Goal: Book appointment/travel/reservation

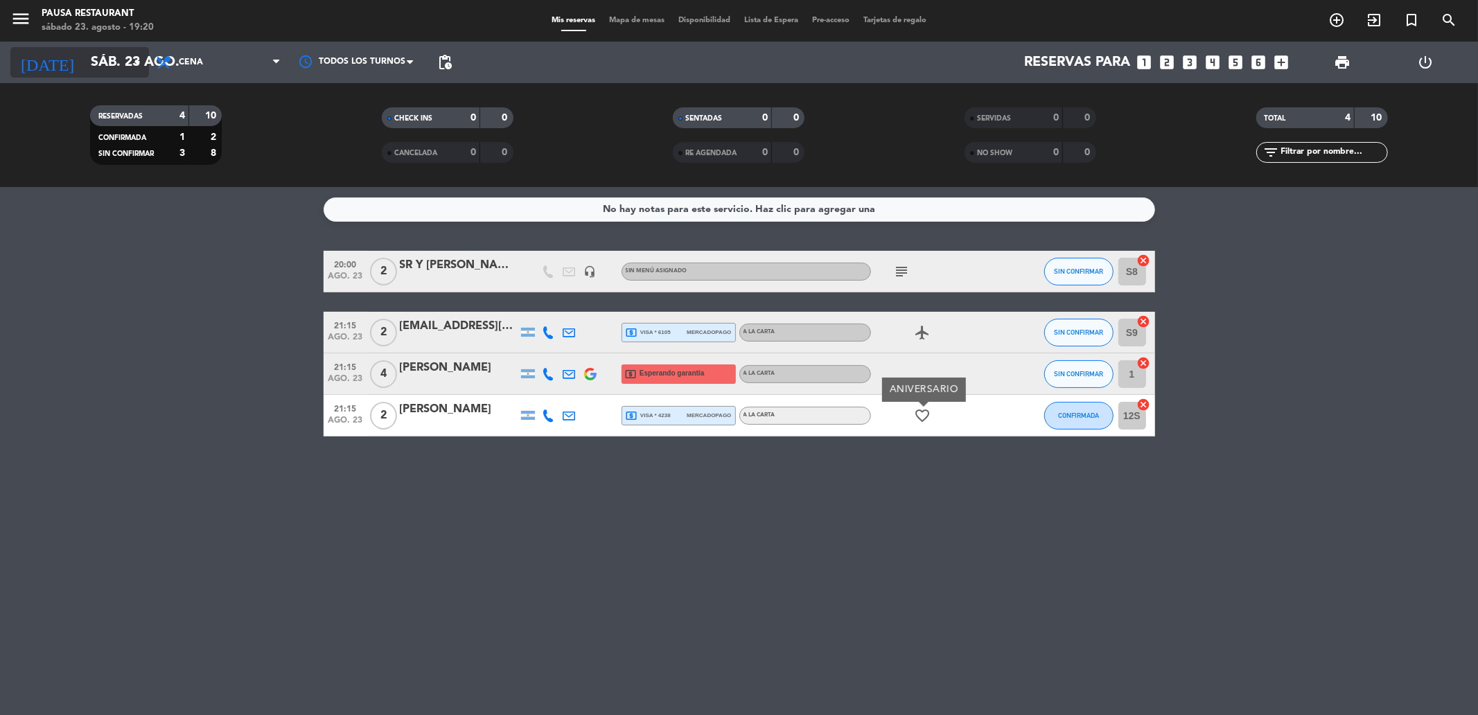
click at [84, 52] on input "sáb. 23 ago." at bounding box center [172, 62] width 176 height 30
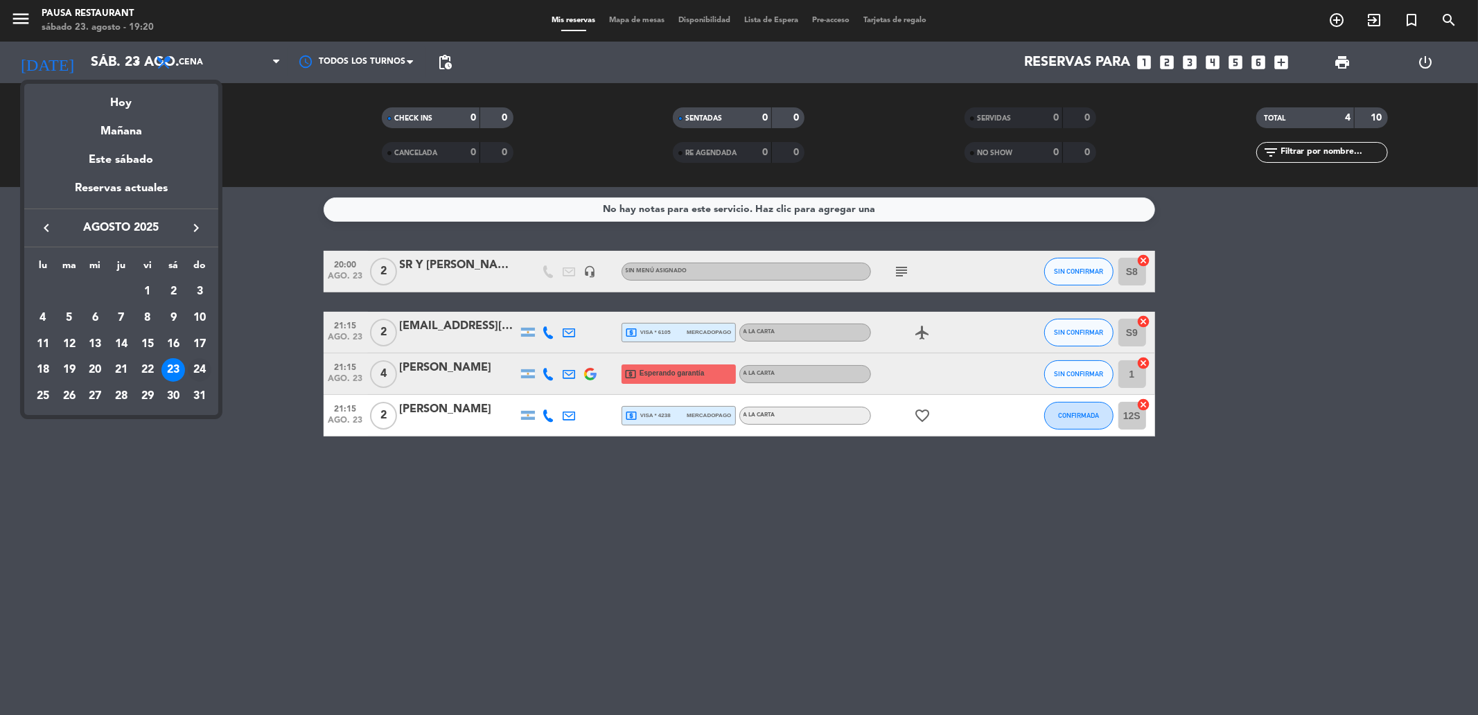
click at [203, 367] on div "24" at bounding box center [200, 370] width 24 height 24
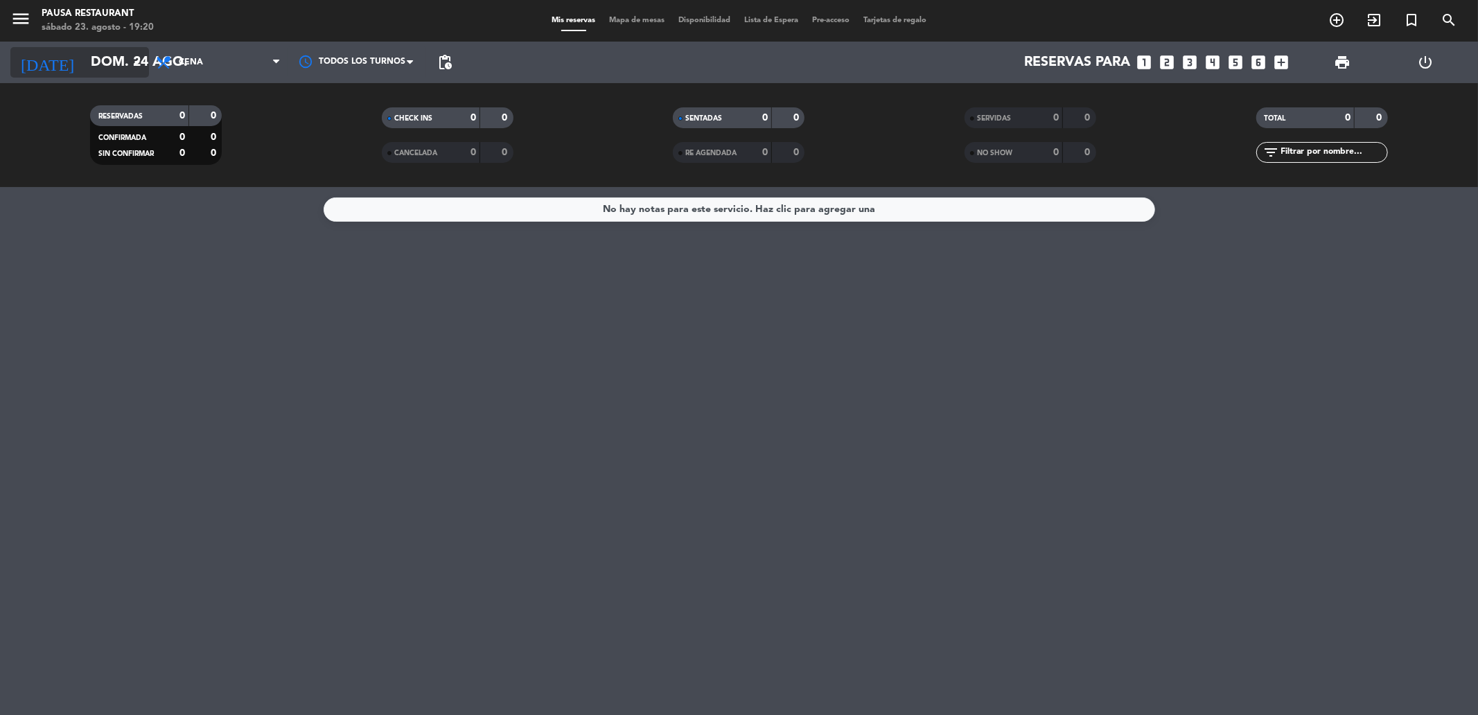
click at [132, 63] on icon "arrow_drop_down" at bounding box center [137, 62] width 17 height 17
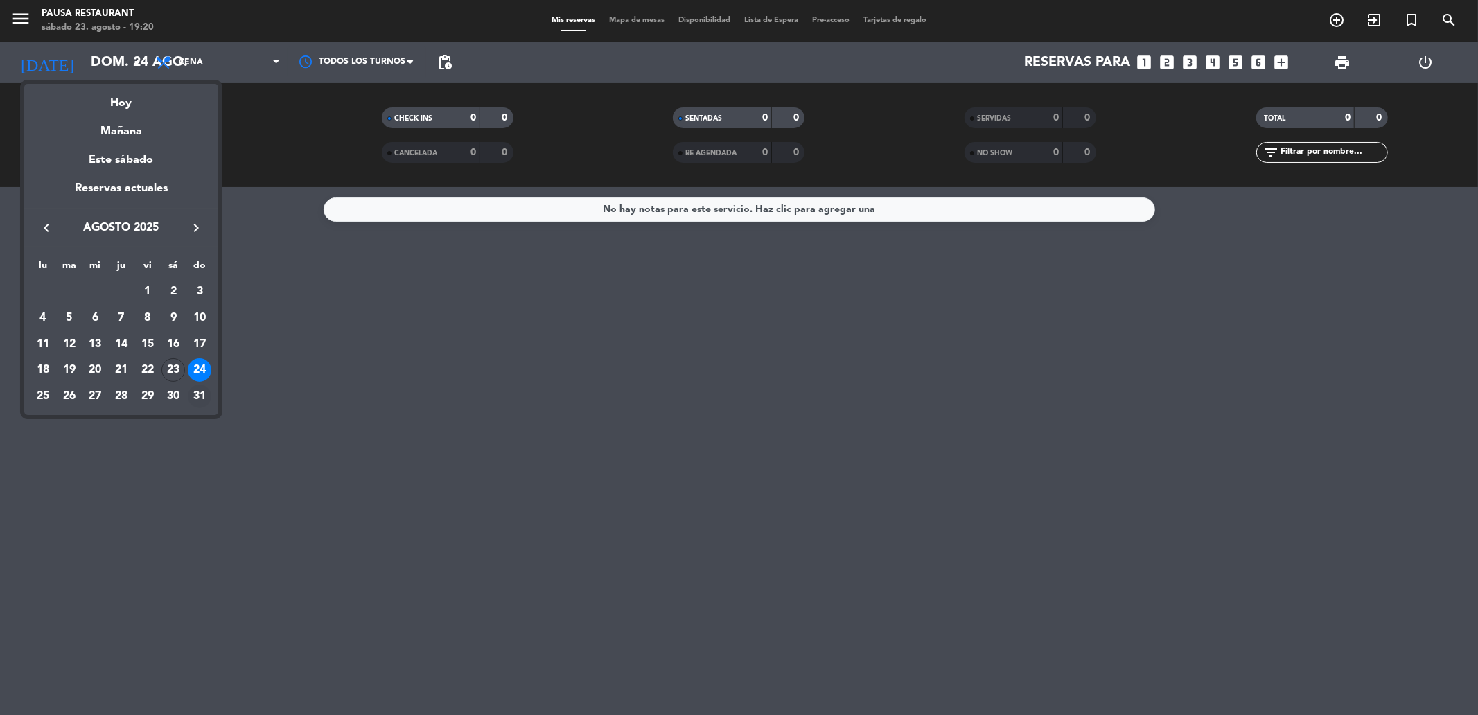
click at [190, 402] on div "31" at bounding box center [200, 397] width 24 height 24
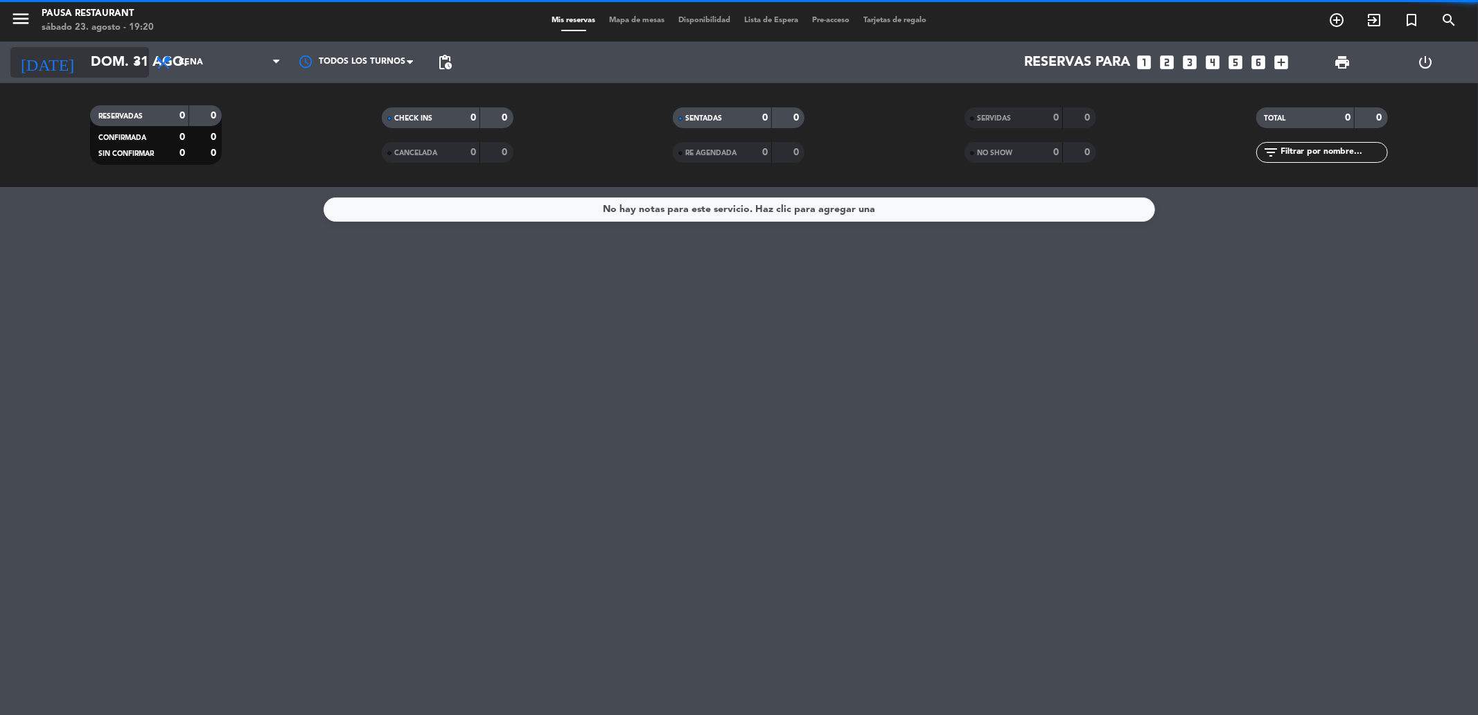
click at [89, 68] on input "dom. 31 ago." at bounding box center [172, 62] width 176 height 30
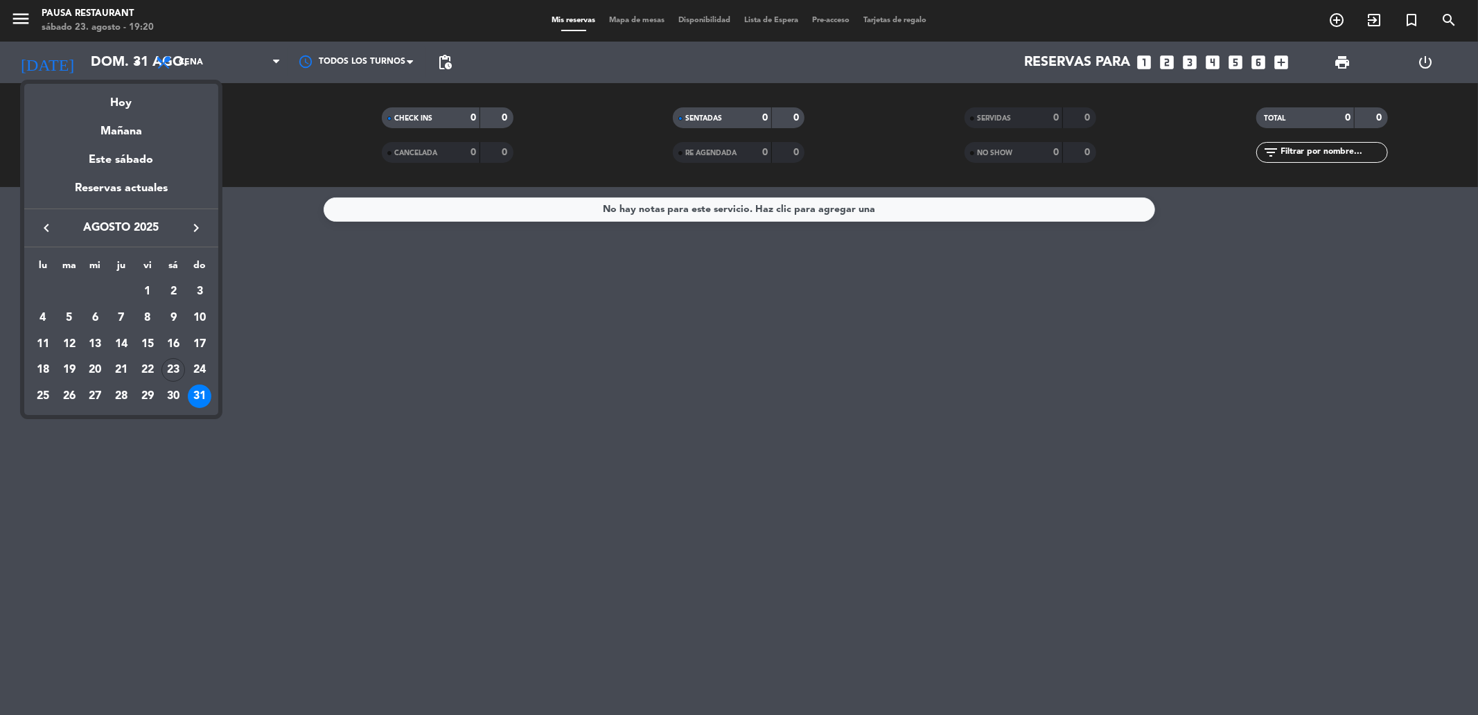
click at [185, 58] on div at bounding box center [739, 357] width 1478 height 715
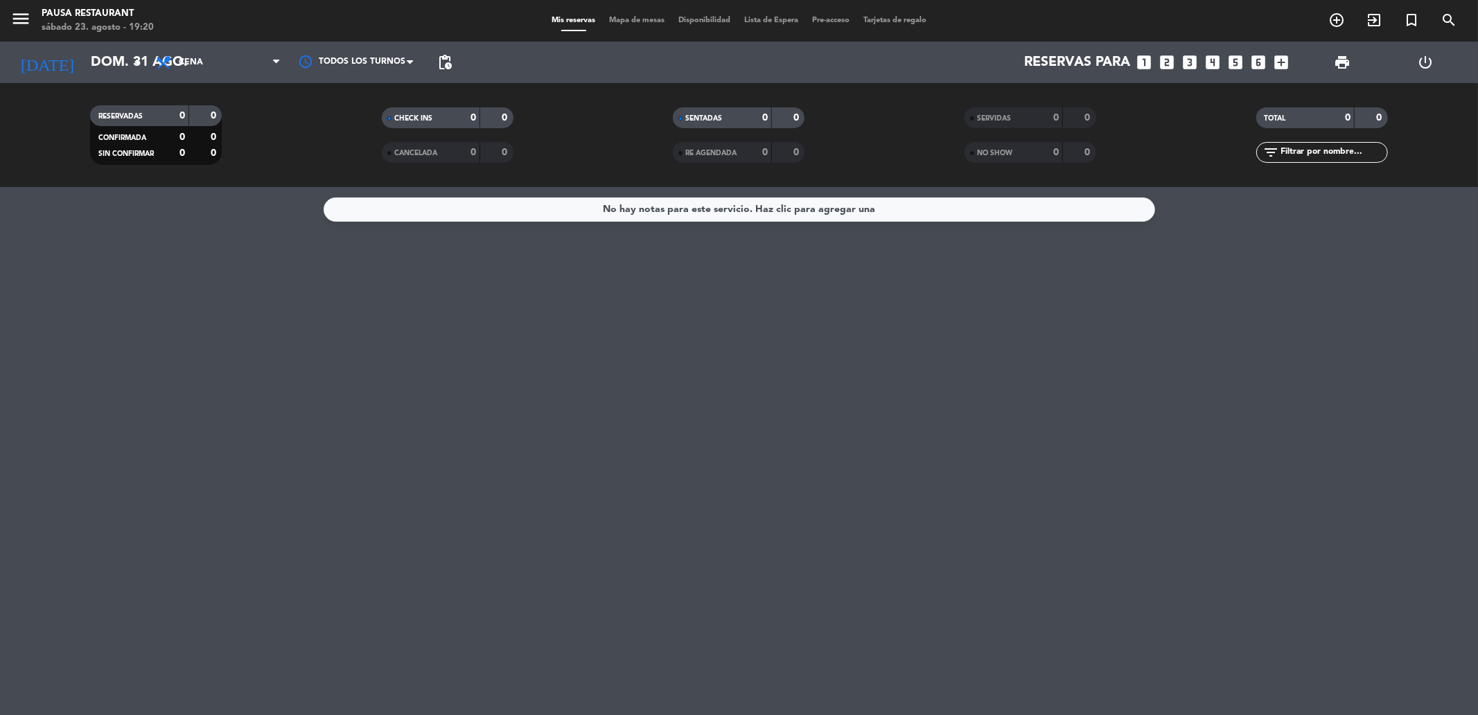
click at [185, 58] on span "Cena" at bounding box center [191, 63] width 24 height 10
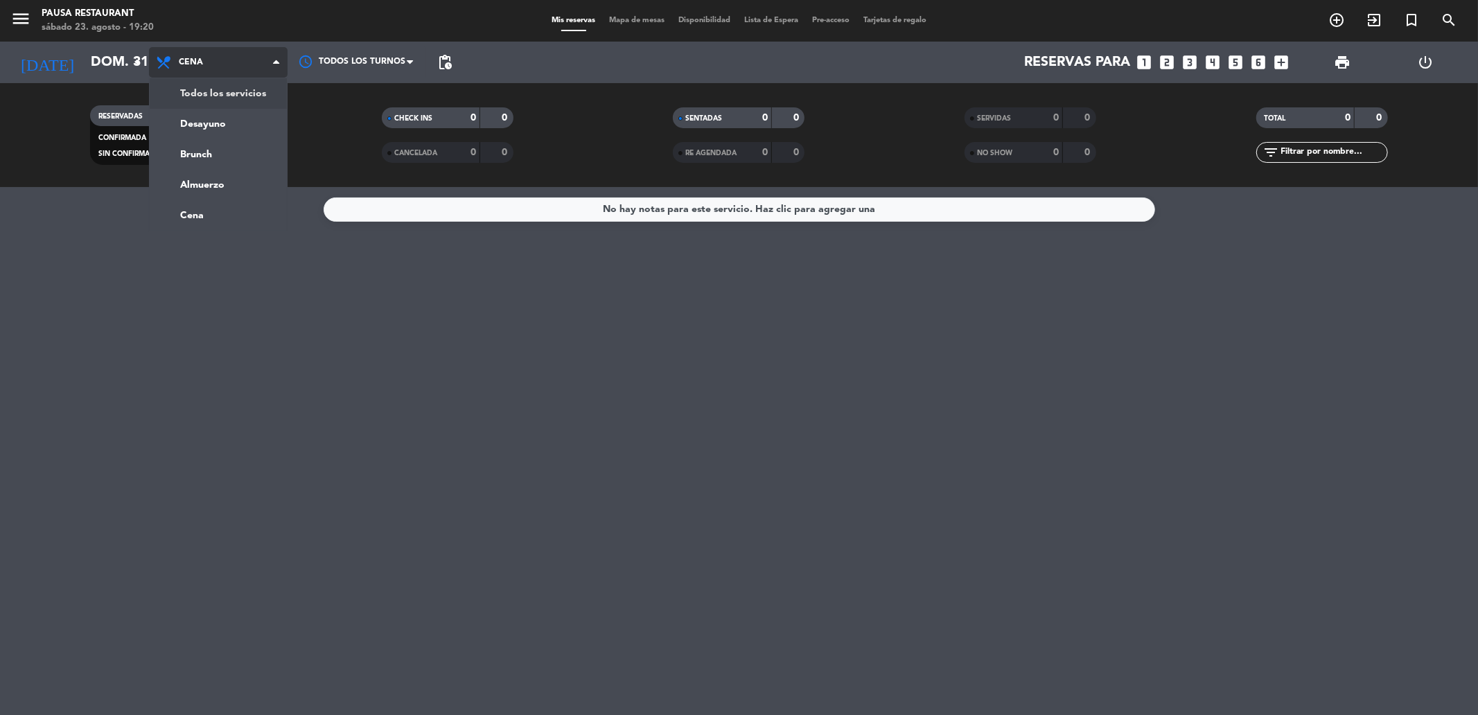
click at [212, 94] on div "menu Pausa Restaurant [DATE] 23. agosto - 19:20 Mis reservas Mapa de mesas Disp…" at bounding box center [739, 93] width 1478 height 187
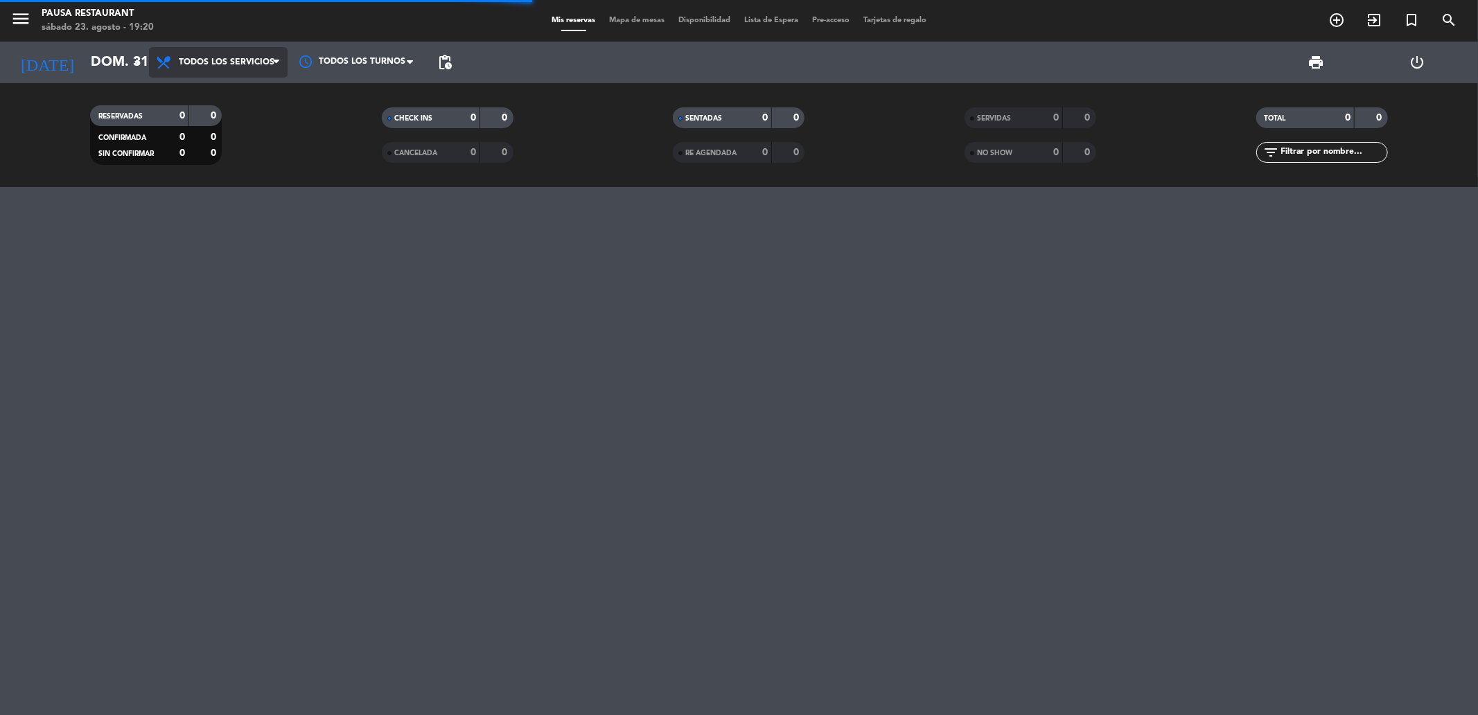
click at [201, 59] on span "Todos los servicios" at bounding box center [227, 63] width 96 height 10
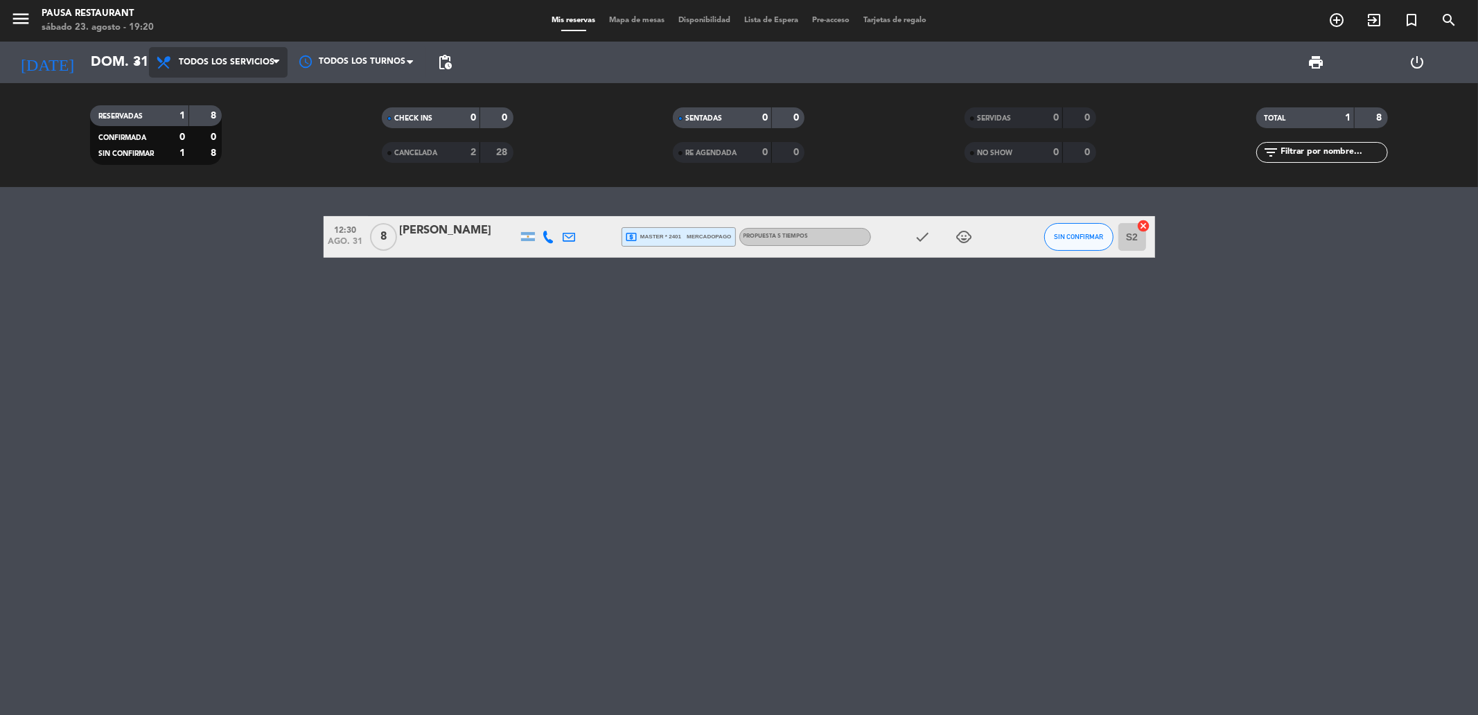
click at [174, 64] on icon at bounding box center [165, 62] width 20 height 17
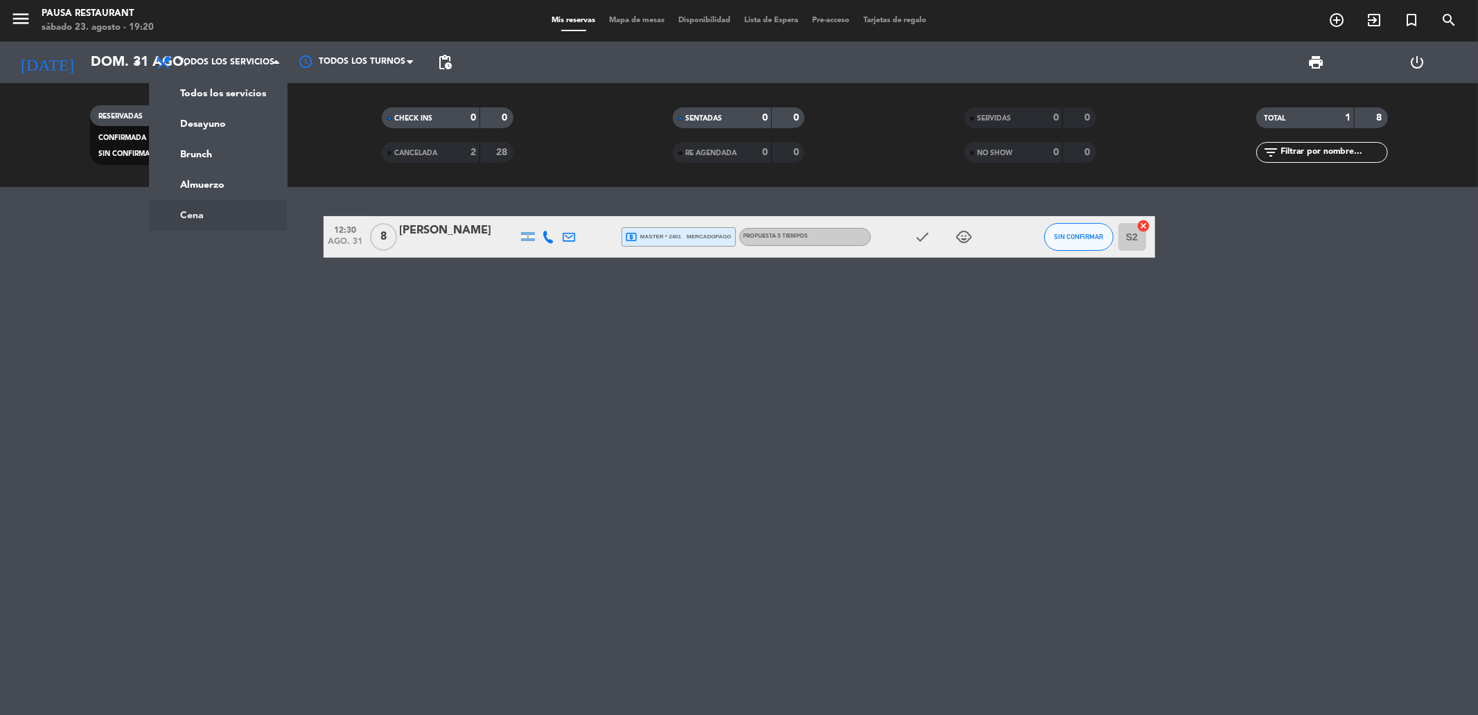
click at [209, 217] on ng-component "menu Pausa Restaurant [DATE] 23. agosto - 19:20 Mis reservas Mapa de mesas Disp…" at bounding box center [739, 357] width 1478 height 715
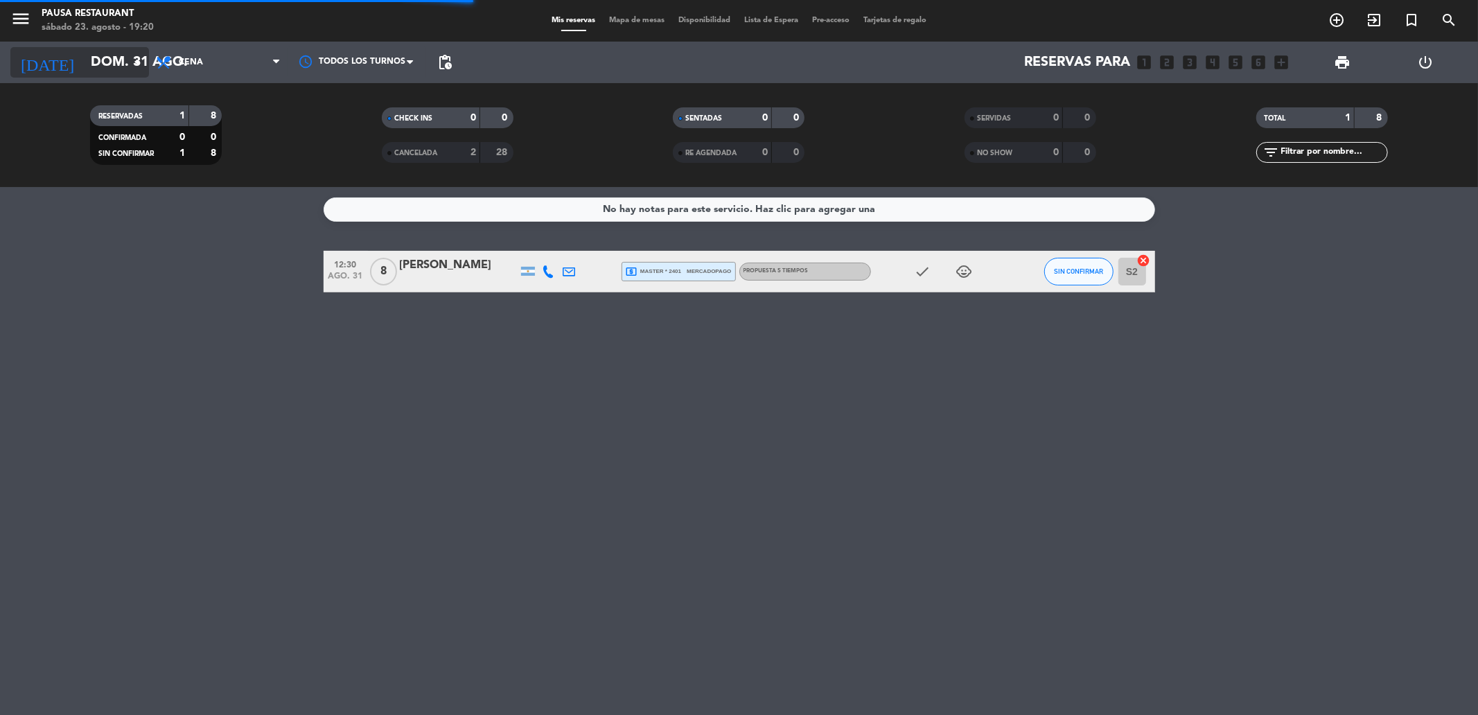
click at [120, 71] on input "dom. 31 ago." at bounding box center [172, 62] width 176 height 30
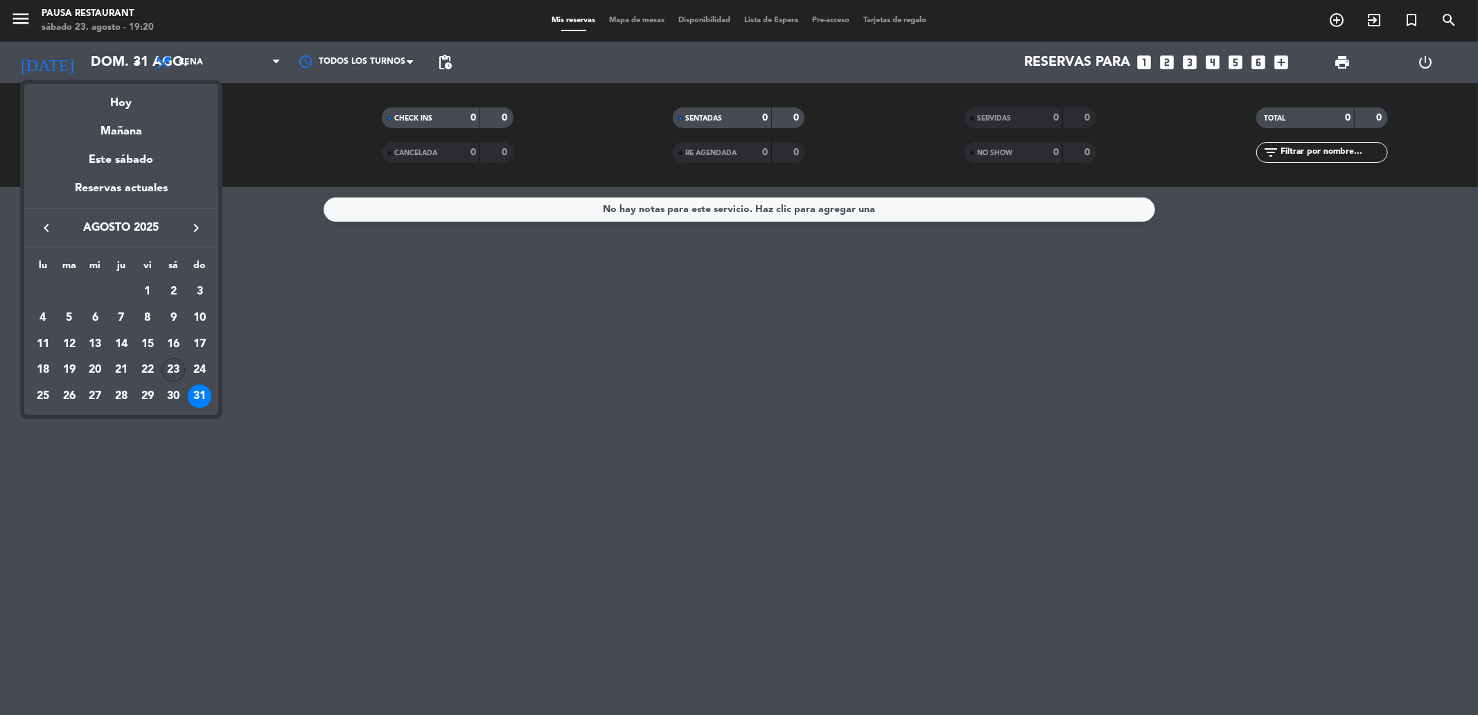
click at [168, 377] on div "23" at bounding box center [173, 370] width 24 height 24
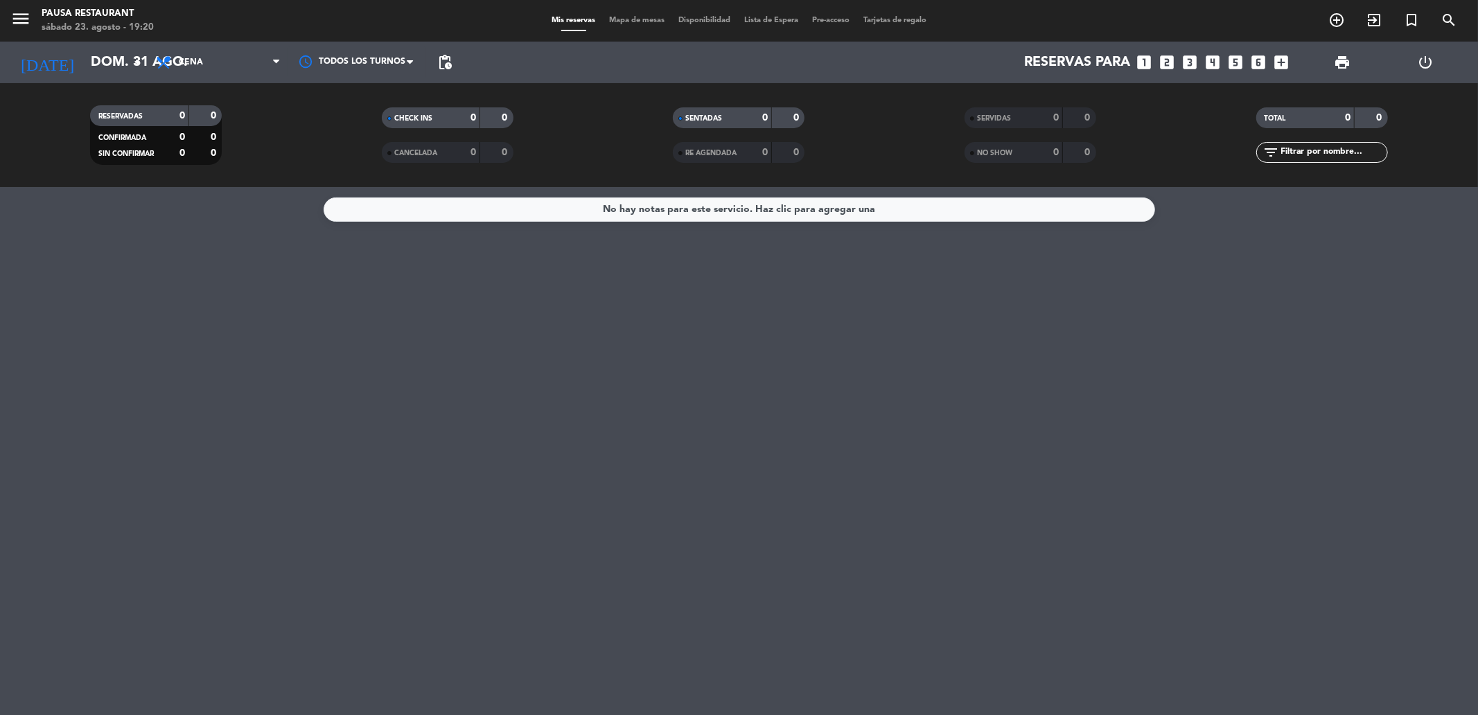
type input "sáb. 23 ago."
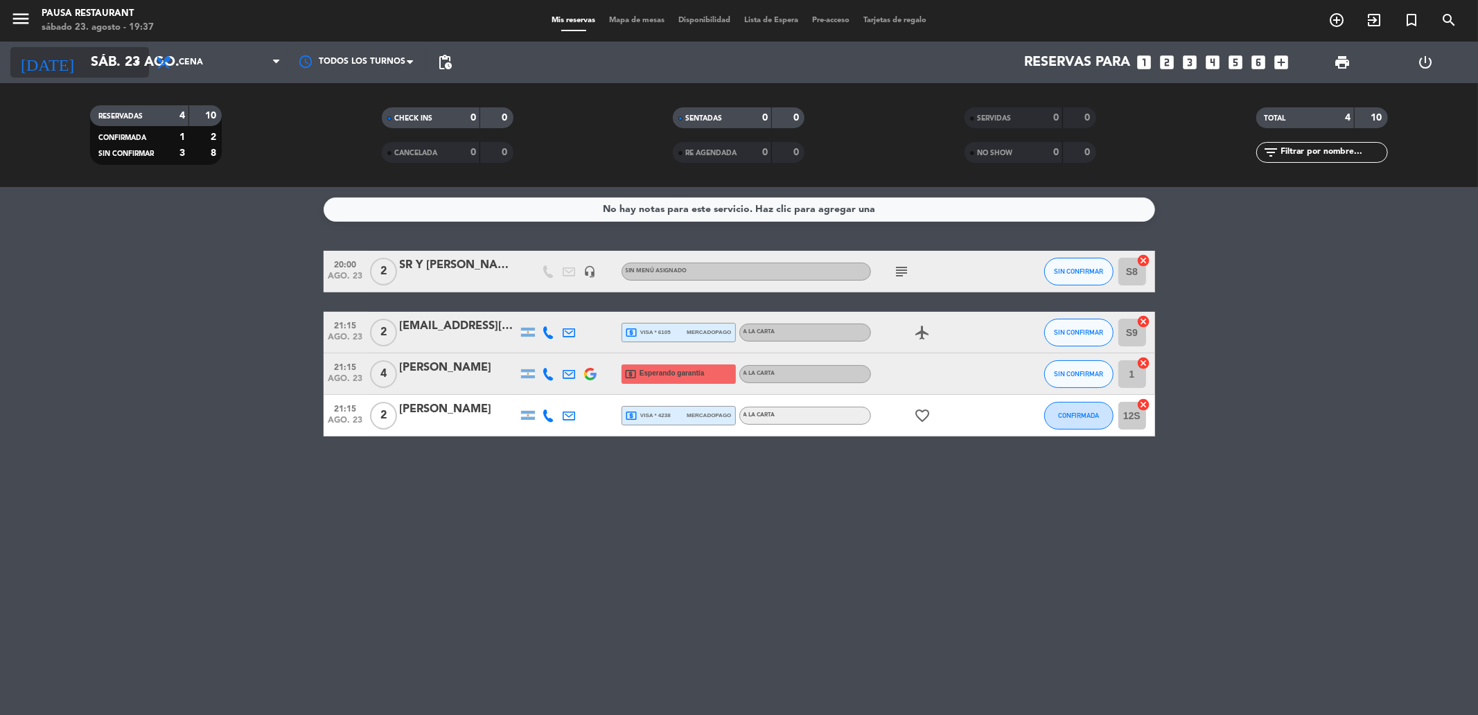
click at [116, 71] on input "sáb. 23 ago." at bounding box center [172, 62] width 176 height 30
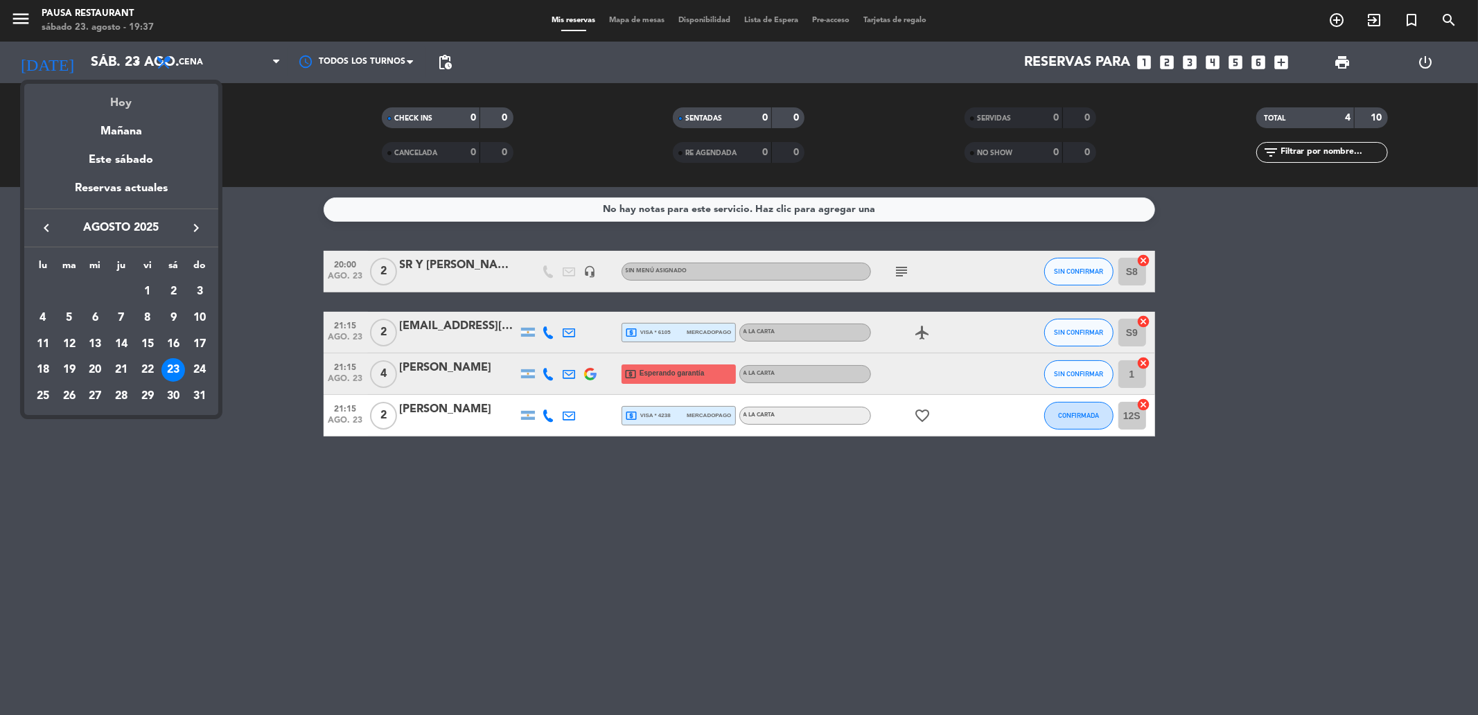
click at [125, 94] on div "Hoy" at bounding box center [121, 98] width 194 height 28
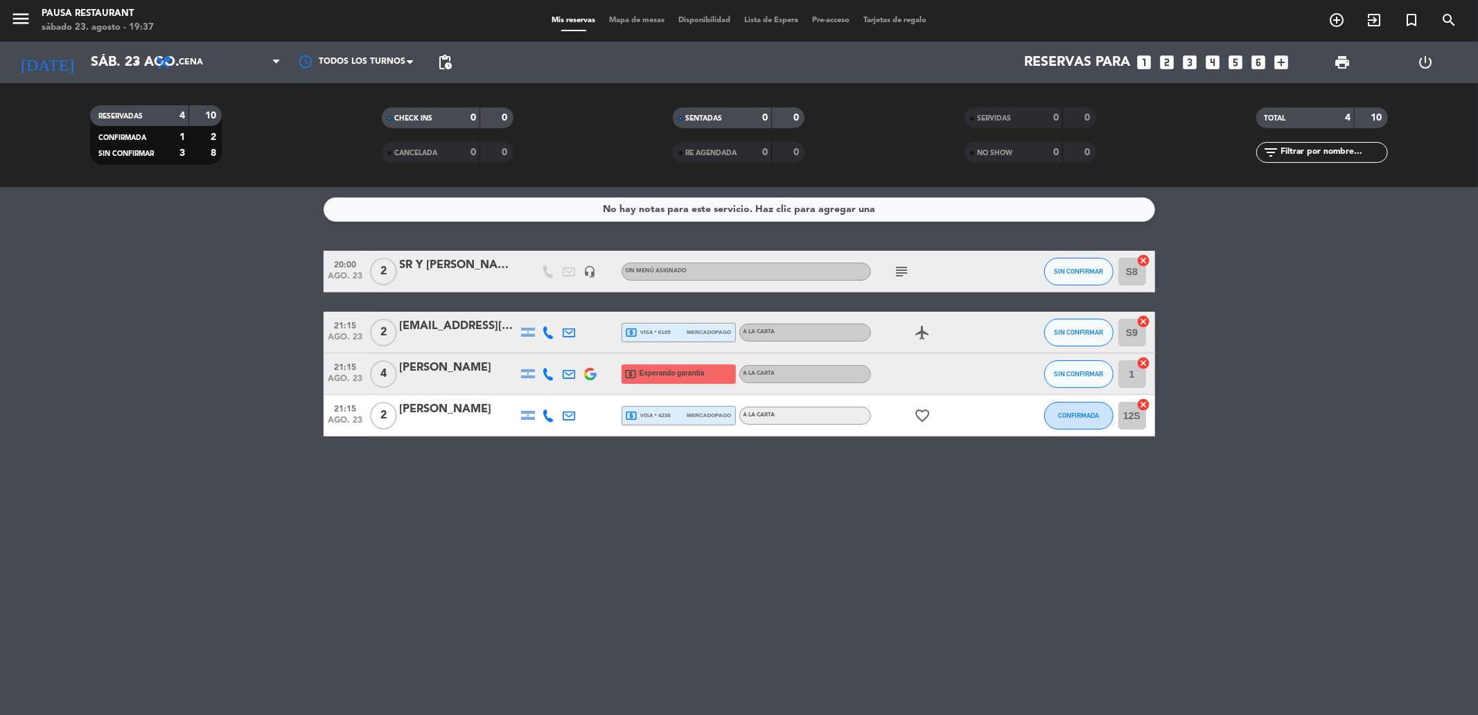
click at [904, 266] on icon "subject" at bounding box center [902, 271] width 17 height 17
click at [462, 480] on div "No hay notas para este servicio. Haz clic para agregar una 20:00 [DATE] 2 SR Y …" at bounding box center [739, 451] width 1478 height 528
drag, startPoint x: 130, startPoint y: 302, endPoint x: 150, endPoint y: 154, distance: 149.6
click at [139, 292] on bookings-row "20:00 [DATE] 2 SR Y [PERSON_NAME] / HUESPED headset_mic Sin menú asignado subje…" at bounding box center [739, 344] width 1478 height 186
